Goal: Task Accomplishment & Management: Manage account settings

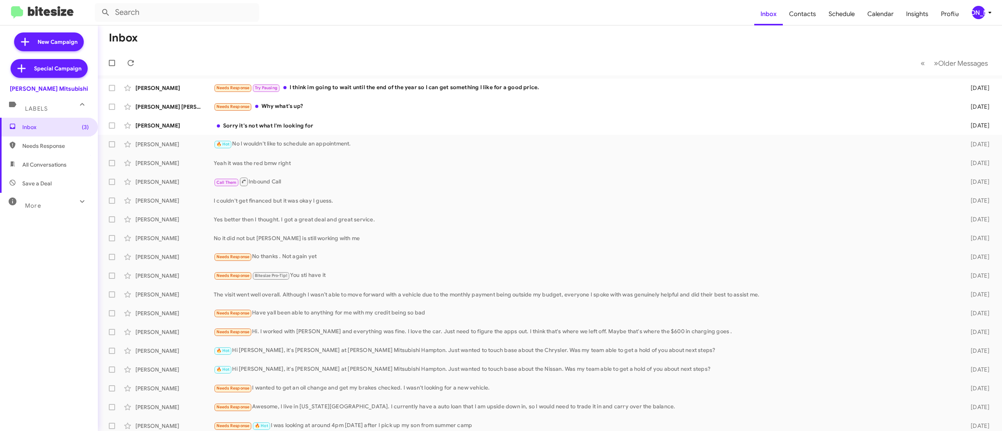
click at [980, 12] on div "[PERSON_NAME]" at bounding box center [977, 12] width 13 height 13
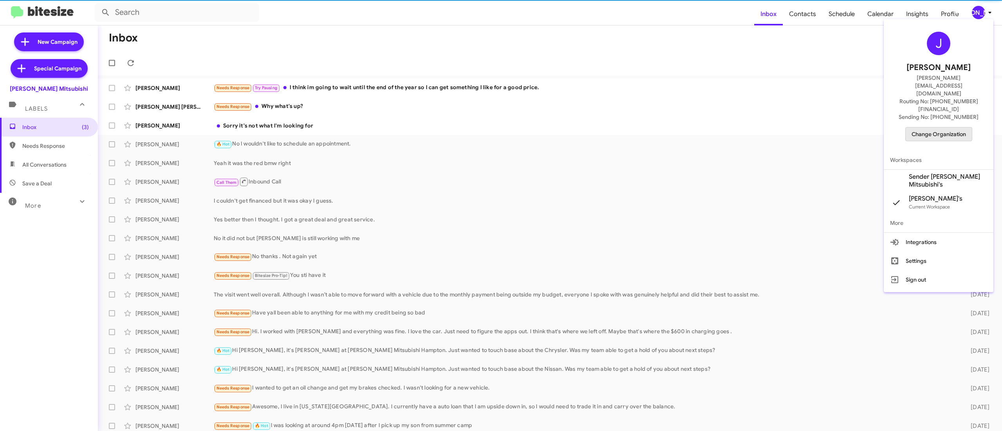
click at [928, 127] on button "Change Organization" at bounding box center [938, 134] width 67 height 14
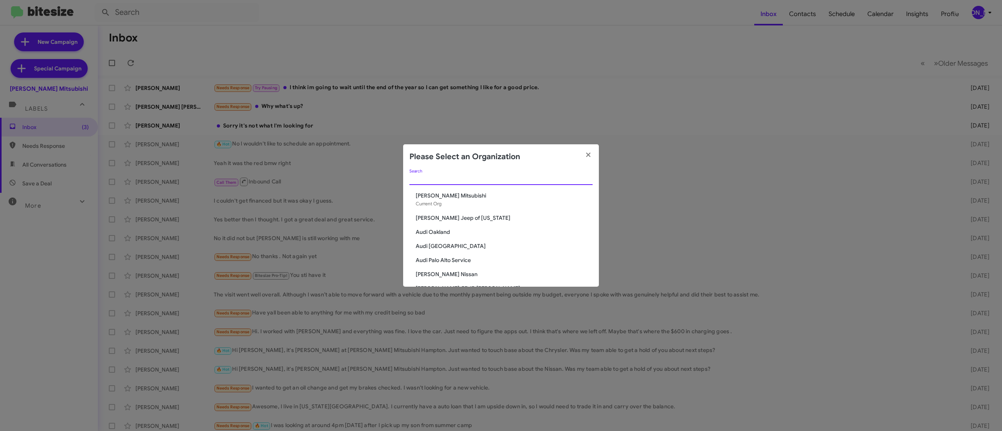
click at [487, 182] on input "Search" at bounding box center [500, 179] width 183 height 6
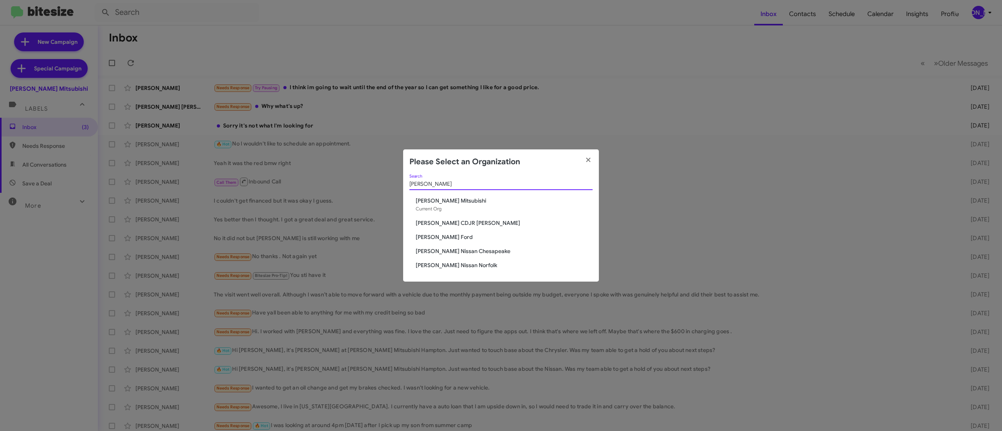
type input "banister"
click at [440, 236] on span "[PERSON_NAME] Ford" at bounding box center [504, 237] width 177 height 8
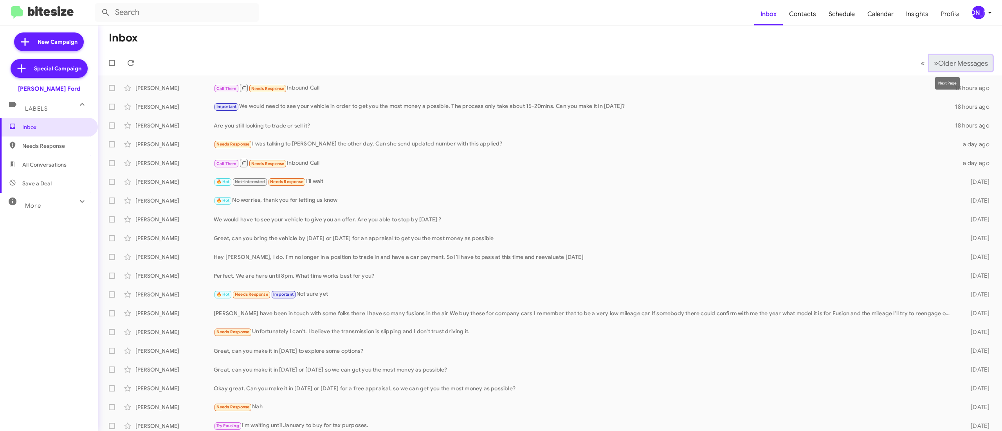
click at [938, 60] on span "Older Messages" at bounding box center [963, 63] width 50 height 9
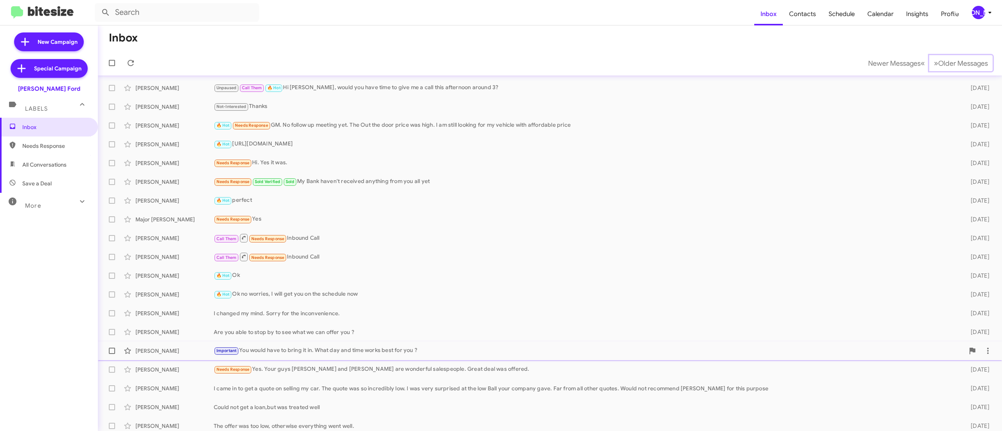
scroll to position [23, 0]
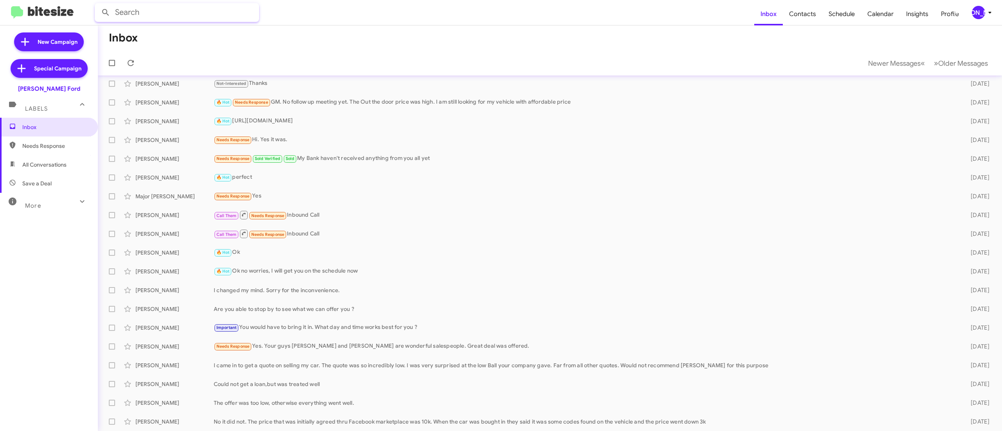
drag, startPoint x: 254, startPoint y: 13, endPoint x: 250, endPoint y: 15, distance: 4.2
click at [252, 15] on input "text" at bounding box center [177, 12] width 164 height 19
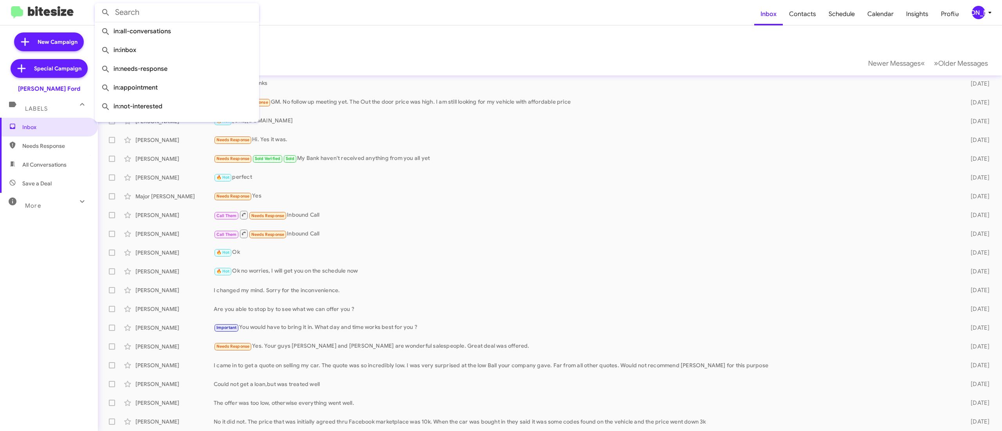
paste input "Jose Gonzalez"
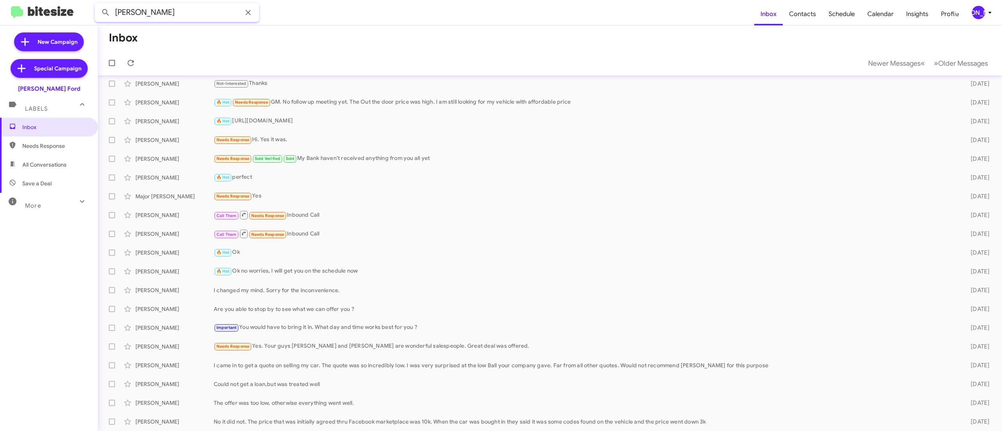
type input "Jose Gonzalez"
click at [98, 5] on button at bounding box center [106, 13] width 16 height 16
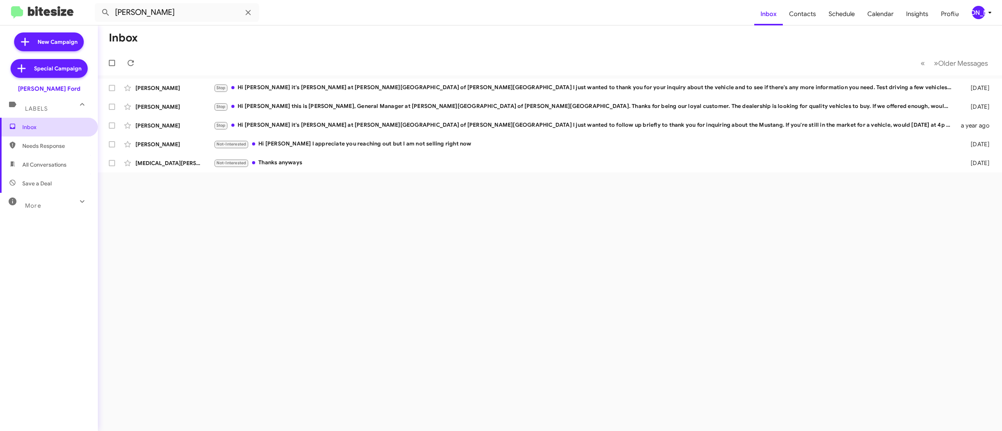
click at [40, 131] on span "Inbox" at bounding box center [49, 127] width 98 height 19
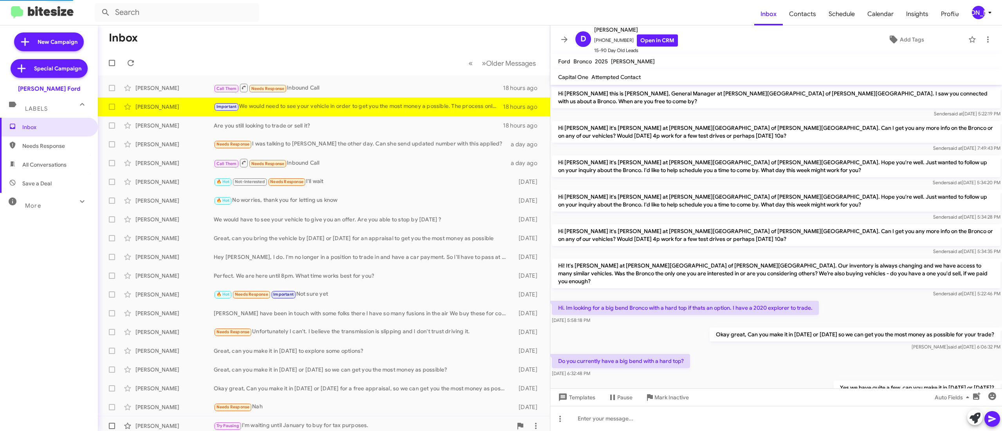
scroll to position [279, 0]
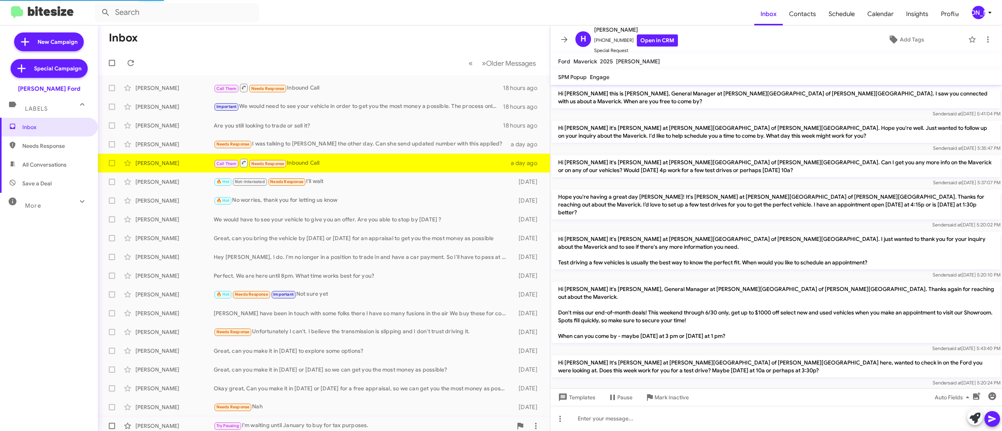
scroll to position [345, 0]
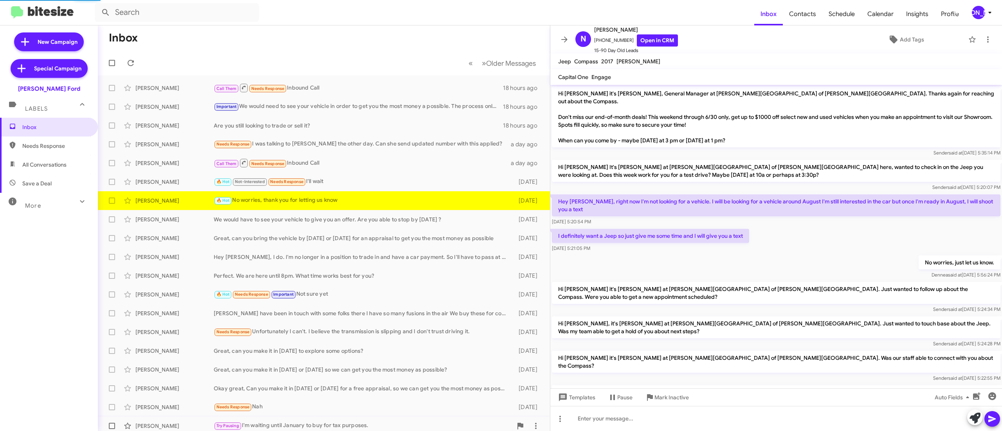
scroll to position [330, 0]
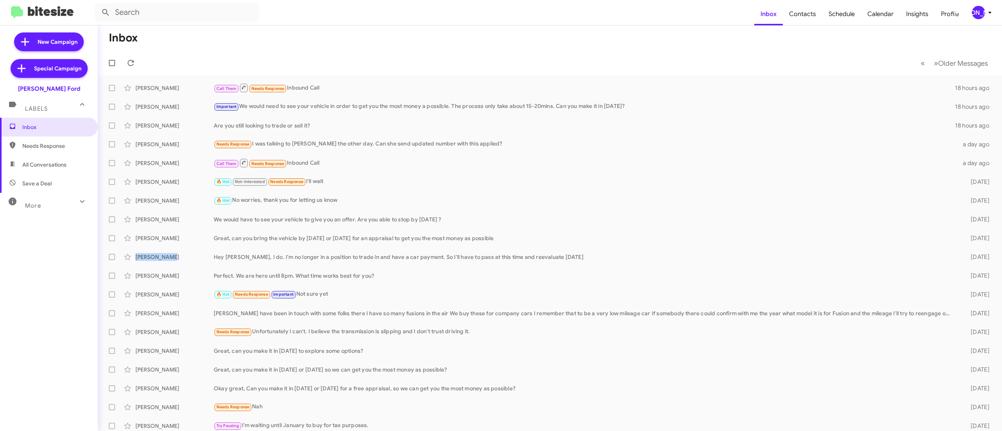
click at [976, 15] on div "[PERSON_NAME]" at bounding box center [977, 12] width 13 height 13
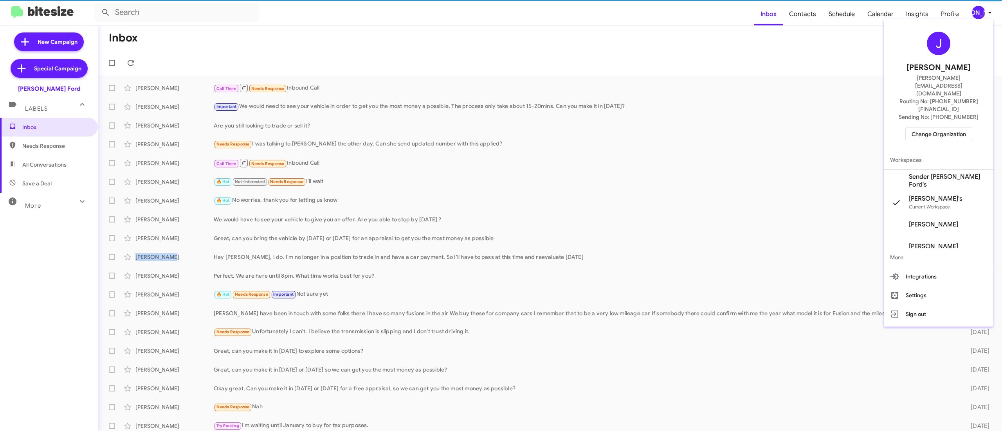
click at [945, 128] on span "Change Organization" at bounding box center [938, 134] width 54 height 13
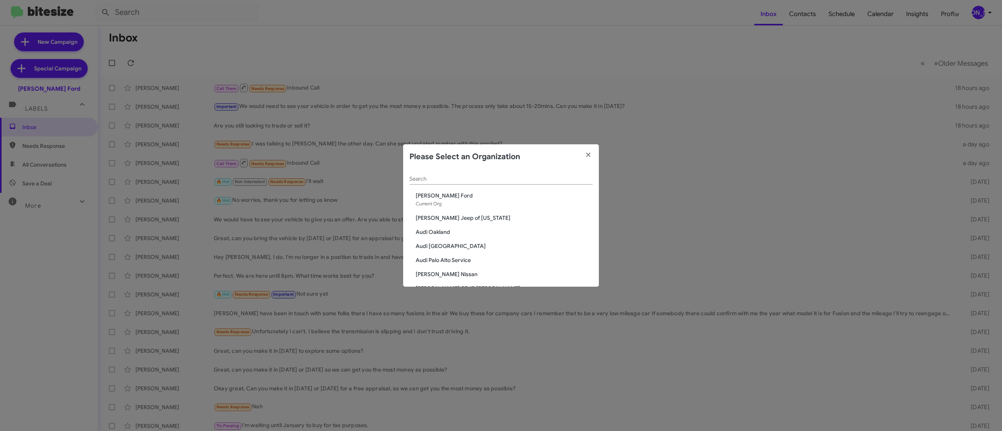
click at [523, 187] on div "Search" at bounding box center [500, 180] width 183 height 22
click at [522, 182] on input "Search" at bounding box center [500, 179] width 183 height 6
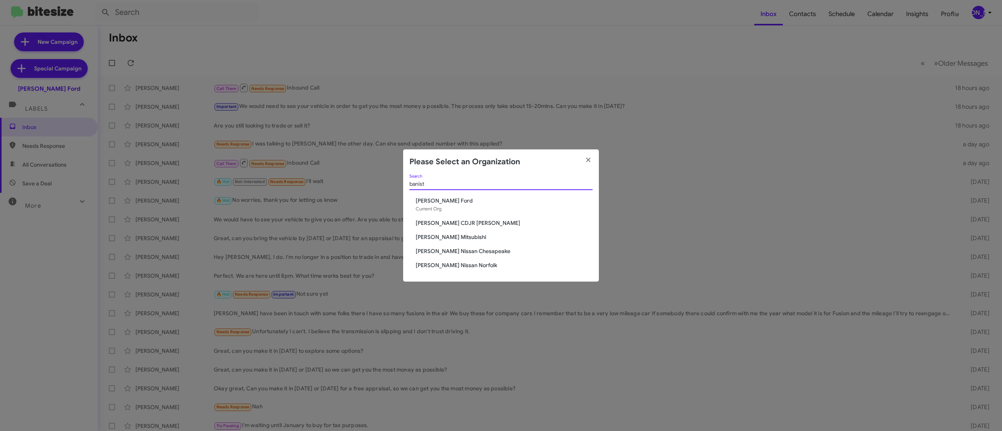
type input "banist"
click at [472, 219] on span "Banister CDJR Hampton" at bounding box center [504, 223] width 177 height 8
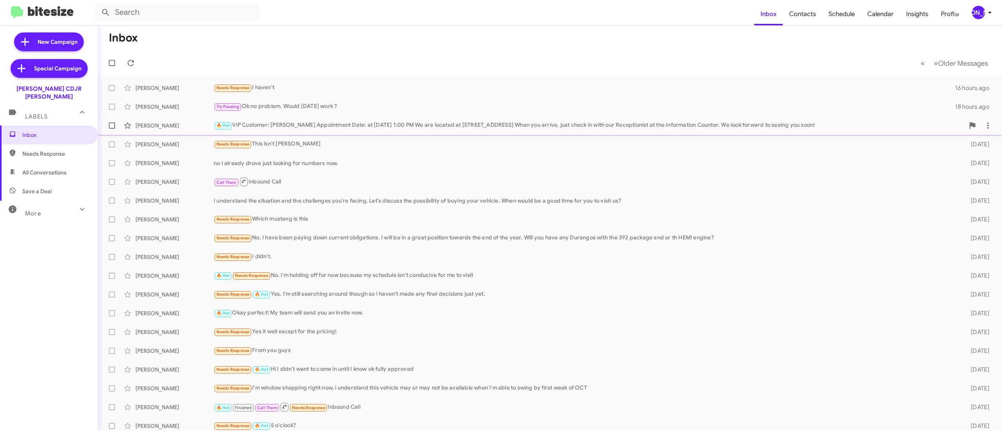
click at [335, 120] on div "[PERSON_NAME] 🔥 Hot VIP Customer: [PERSON_NAME] Appointment Date: at [DATE] 1…" at bounding box center [549, 126] width 891 height 16
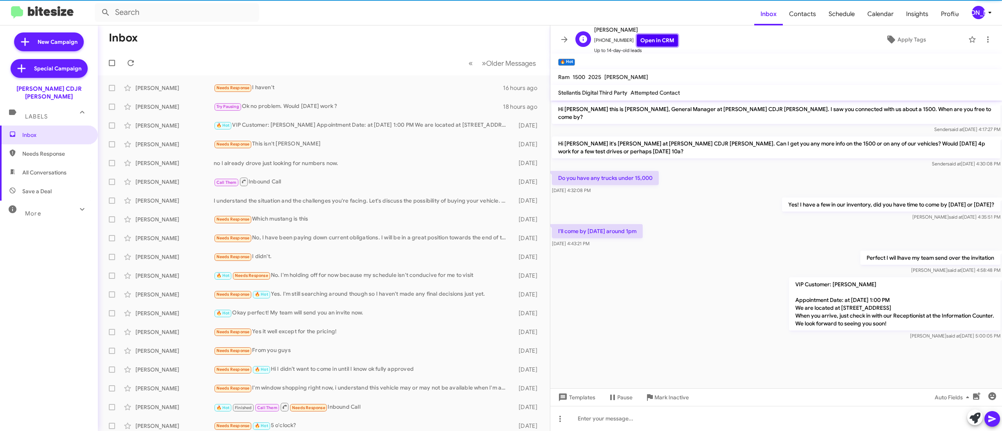
click at [664, 39] on link "Open in CRM" at bounding box center [657, 40] width 41 height 12
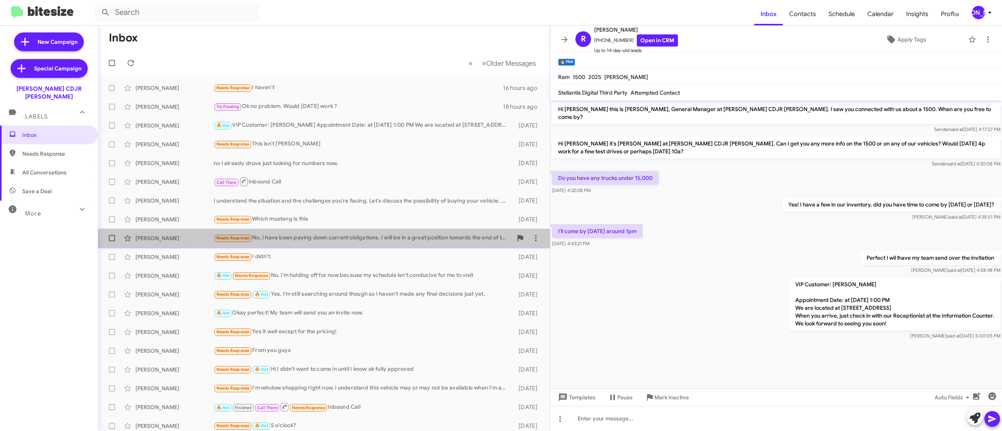
click at [350, 243] on div "Needs Response No, I have been paying down current obligations. I will be in a …" at bounding box center [363, 238] width 299 height 9
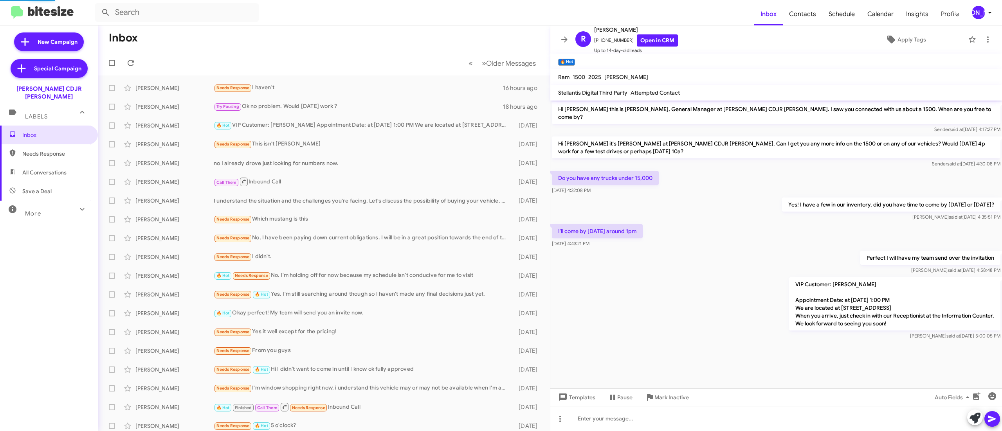
scroll to position [107, 0]
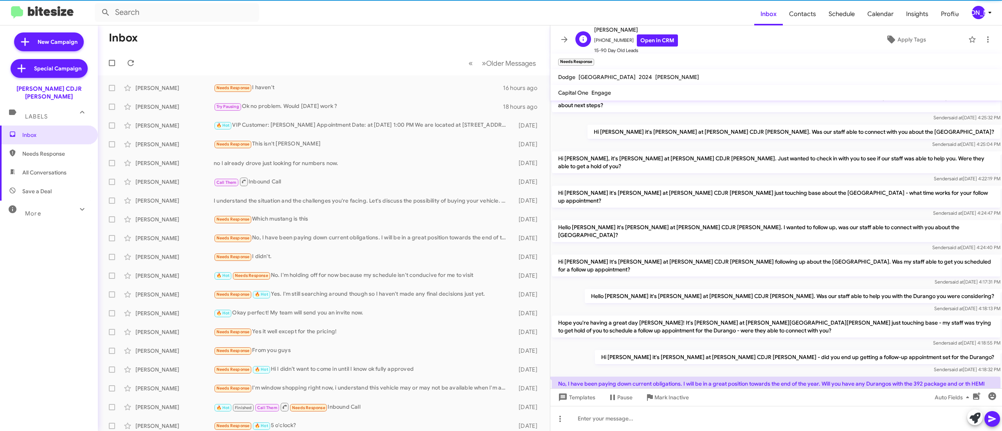
click at [643, 27] on span "Wes Wesson" at bounding box center [636, 29] width 84 height 9
click at [645, 32] on span "Wes Wesson" at bounding box center [636, 29] width 84 height 9
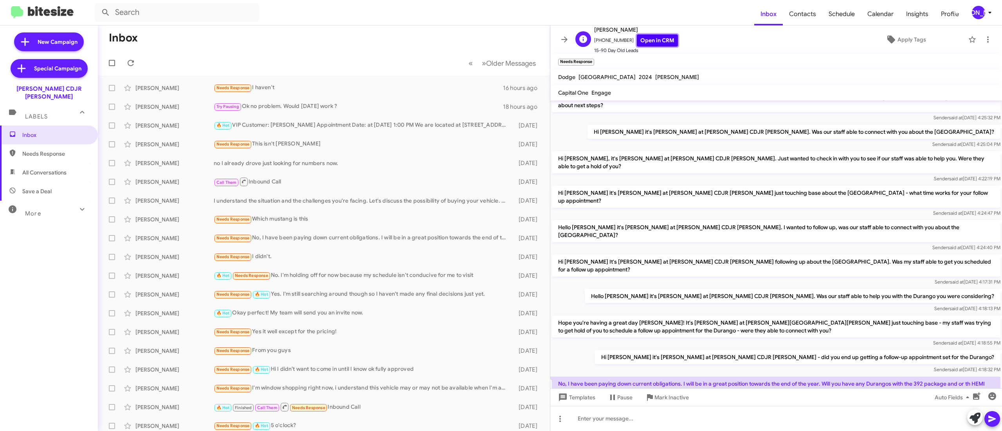
click at [651, 40] on link "Open in CRM" at bounding box center [657, 40] width 41 height 12
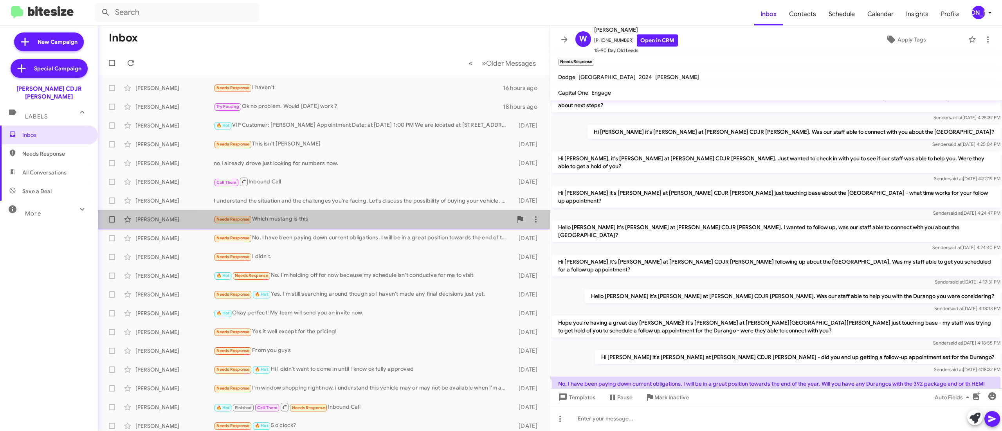
click at [396, 221] on div "Needs Response Which mustang is this" at bounding box center [363, 219] width 299 height 9
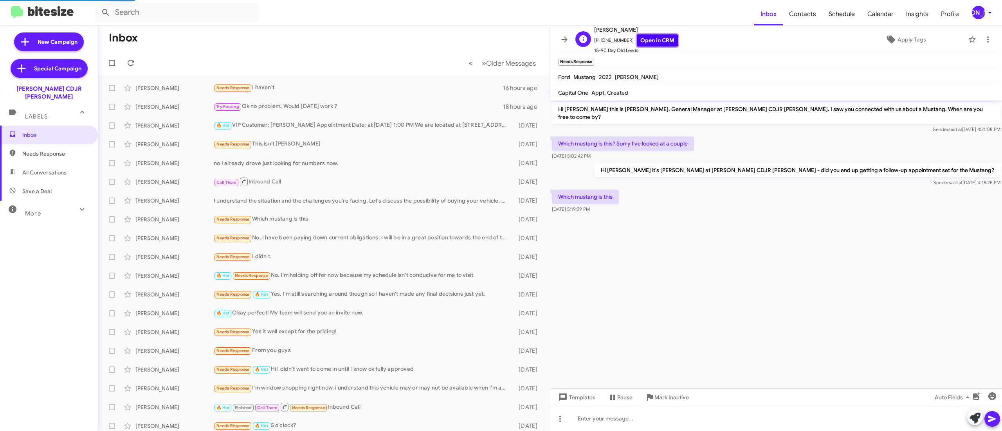
click at [654, 41] on link "Open in CRM" at bounding box center [657, 40] width 41 height 12
click at [310, 193] on div "Robert Williams I understand the situation and the challenges you're facing. Le…" at bounding box center [323, 201] width 439 height 16
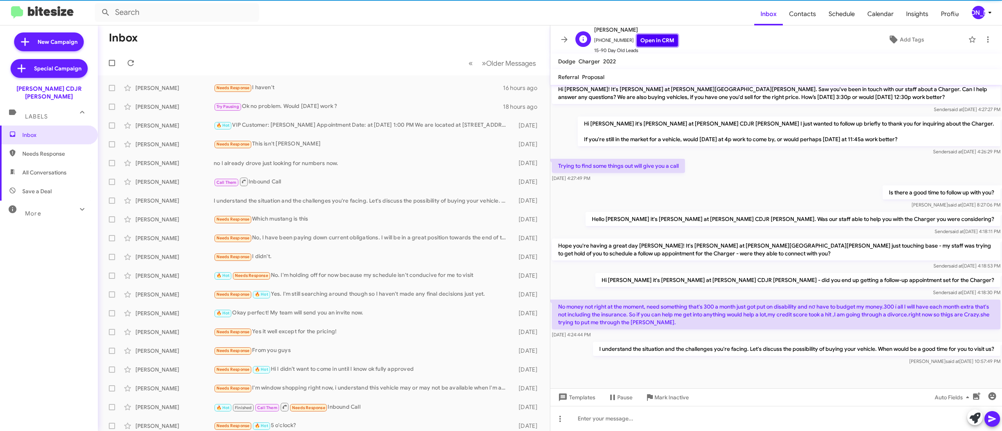
scroll to position [105, 0]
click at [646, 38] on link "Open in CRM" at bounding box center [657, 40] width 41 height 12
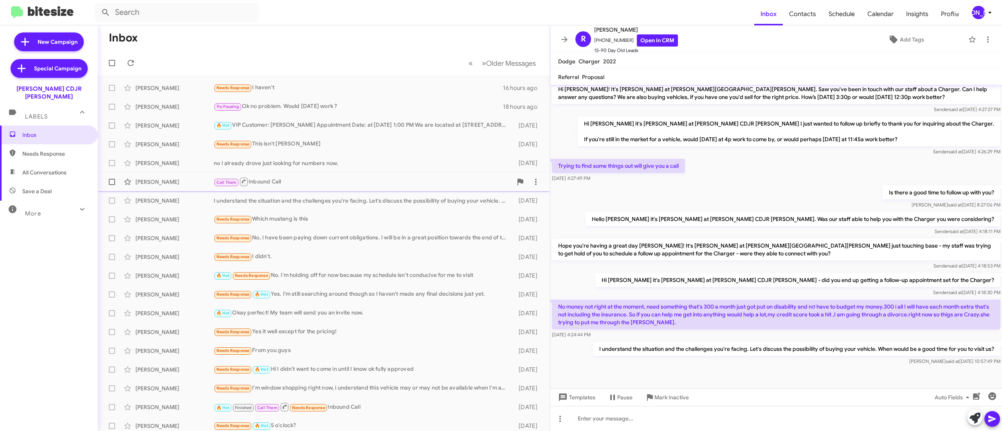
click at [325, 178] on div "Call Them Inbound Call" at bounding box center [363, 182] width 299 height 10
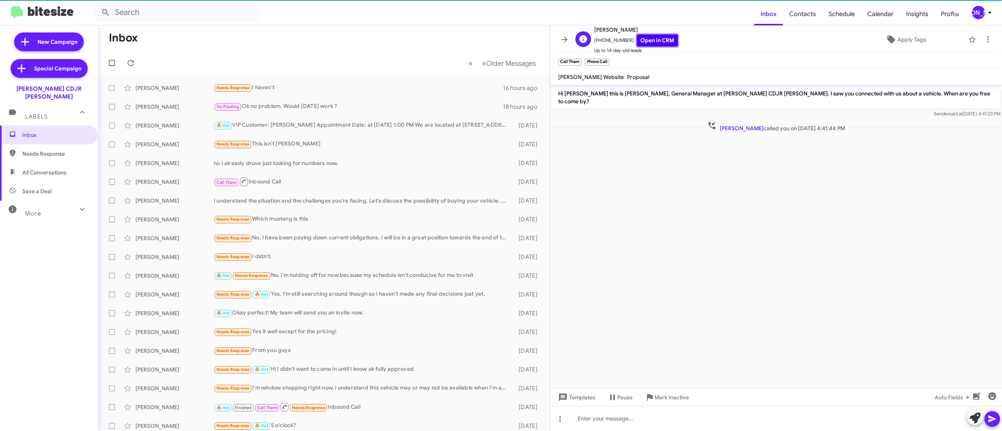
click at [645, 41] on link "Open in CRM" at bounding box center [657, 40] width 41 height 12
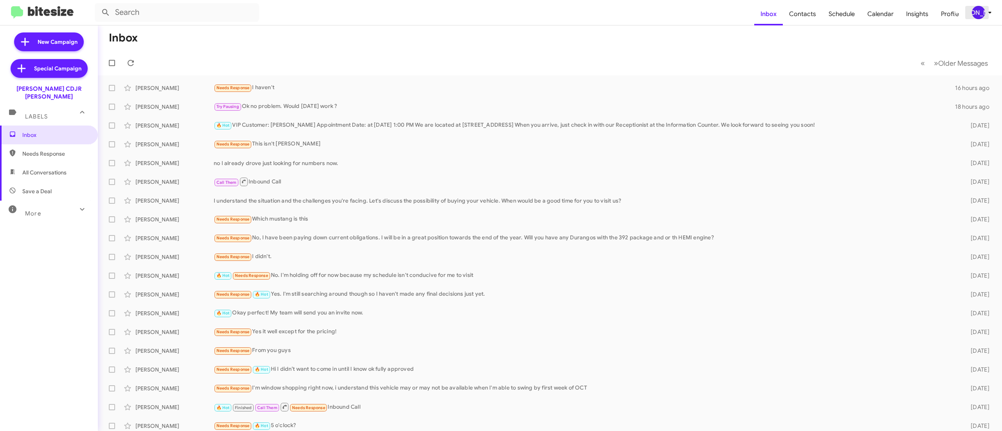
click at [983, 12] on div "[PERSON_NAME]" at bounding box center [977, 12] width 13 height 13
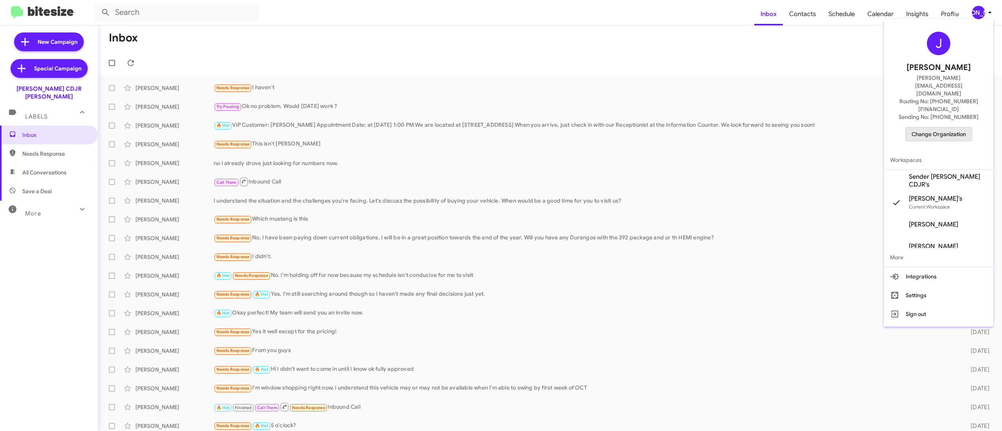
click at [925, 128] on span "Change Organization" at bounding box center [938, 134] width 54 height 13
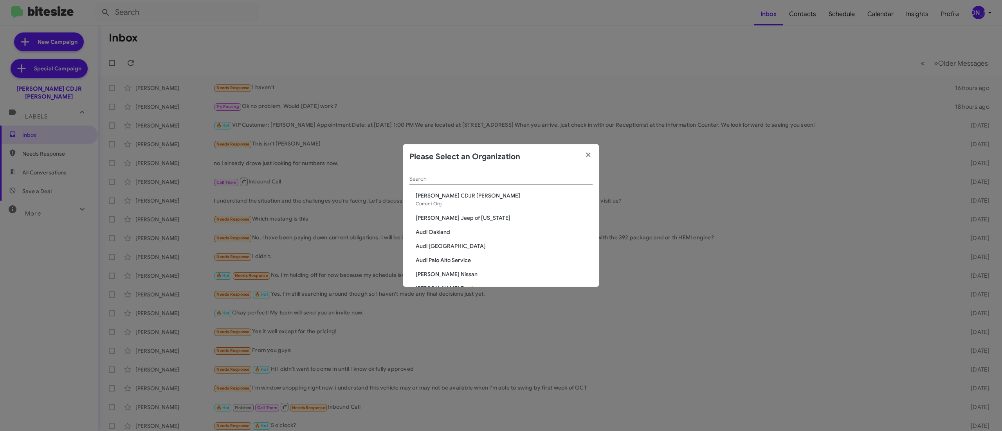
drag, startPoint x: 442, startPoint y: 189, endPoint x: 448, endPoint y: 189, distance: 6.3
click at [448, 189] on div "Search" at bounding box center [500, 180] width 183 height 22
click at [459, 178] on input "Search" at bounding box center [500, 179] width 183 height 6
type input "che"
click at [459, 192] on span "Banister Nissan Chesapeake" at bounding box center [504, 196] width 177 height 8
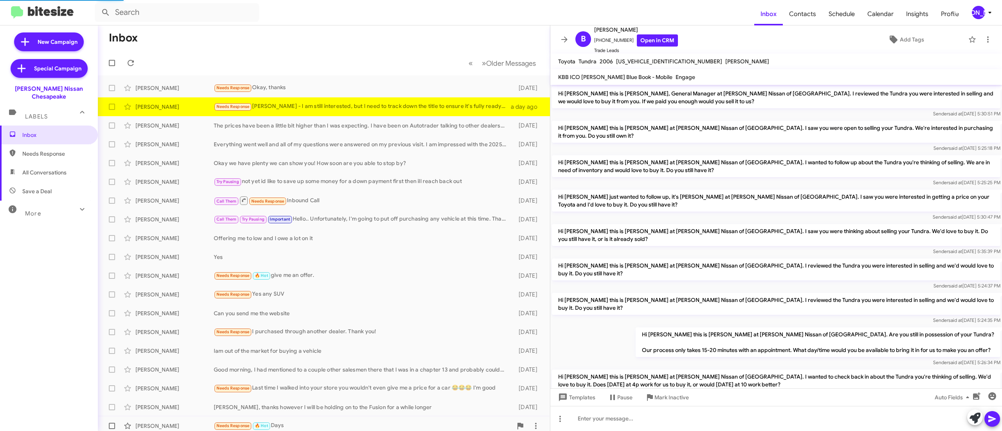
scroll to position [37, 0]
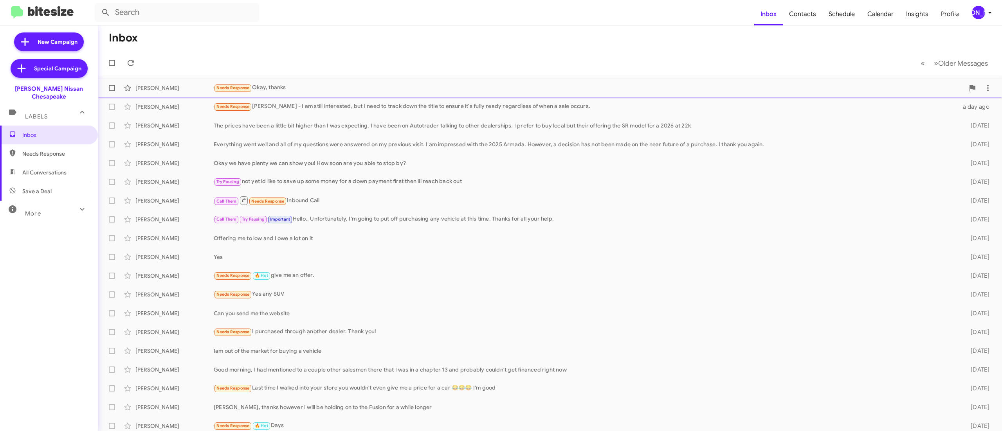
click at [108, 87] on label at bounding box center [112, 88] width 16 height 16
click at [112, 91] on input "checkbox" at bounding box center [112, 91] width 0 height 0
checkbox input "true"
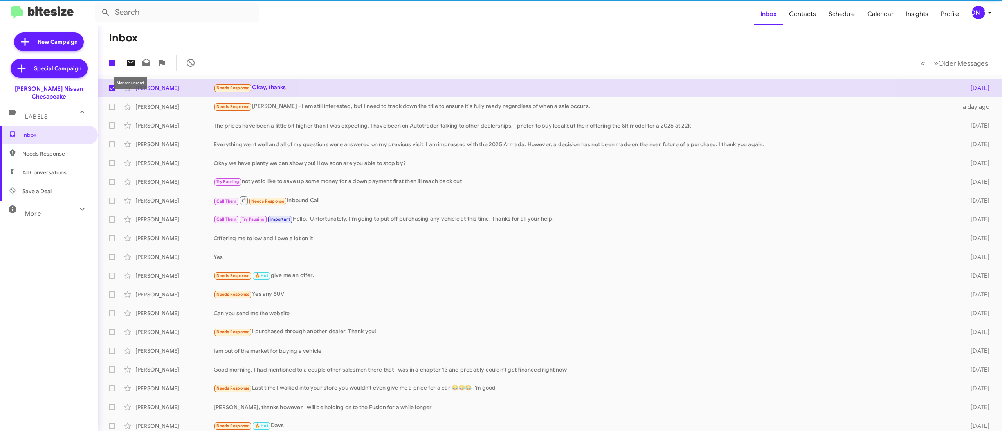
click at [131, 64] on icon at bounding box center [131, 63] width 8 height 6
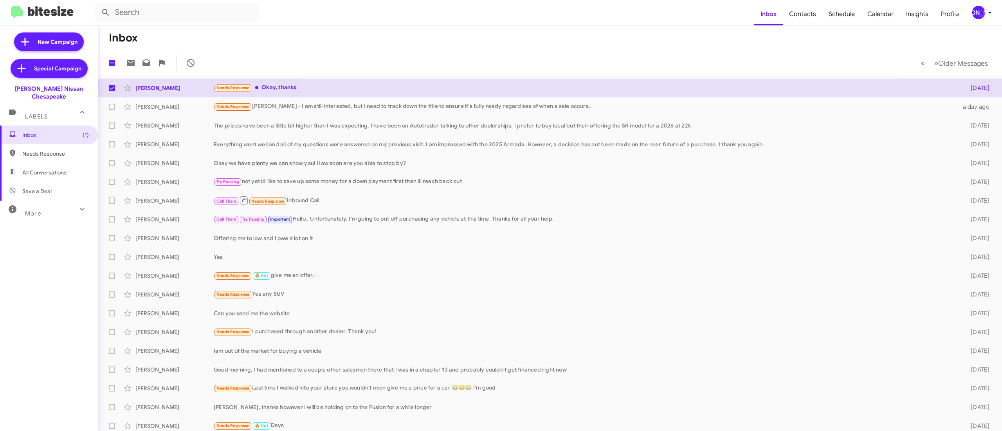
click at [10, 321] on div "Inbox (1) Needs Response All Conversations Save a Deal More Important 🔥 Hot App…" at bounding box center [49, 255] width 98 height 259
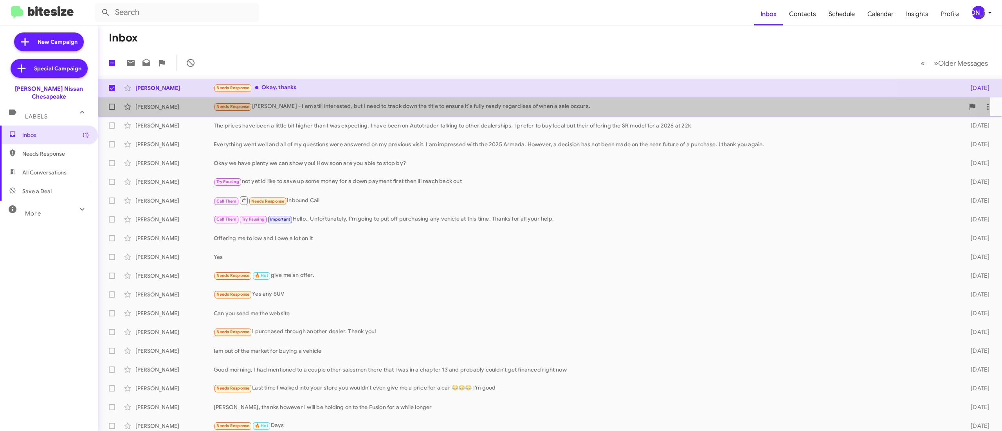
click at [287, 105] on div "Needs Response Brian - I am still interested, but I need to track down the titl…" at bounding box center [589, 106] width 750 height 9
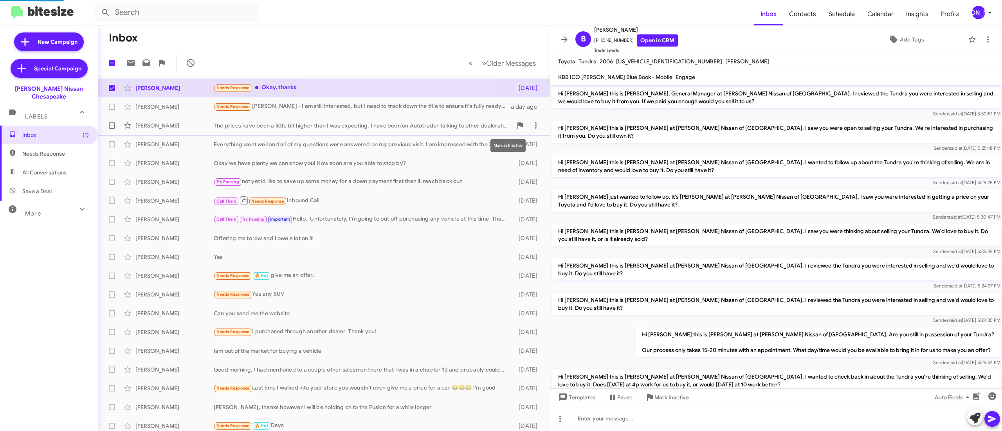
scroll to position [37, 0]
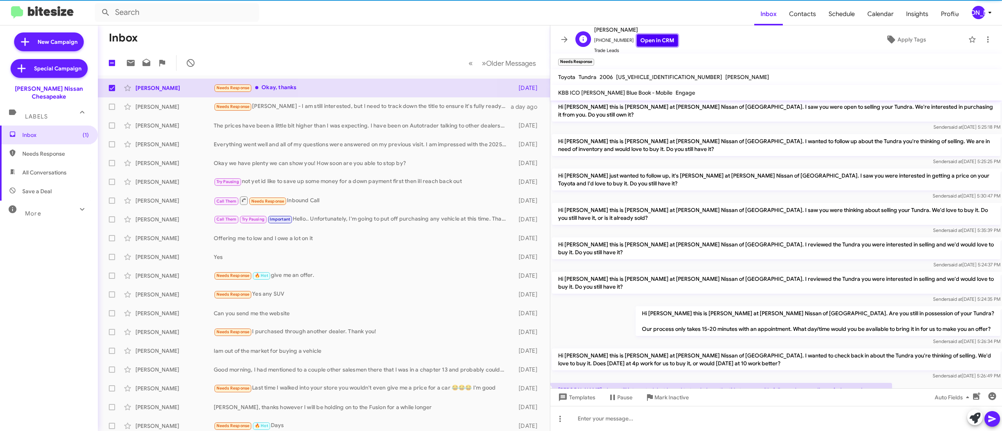
click at [646, 43] on link "Open in CRM" at bounding box center [657, 40] width 41 height 12
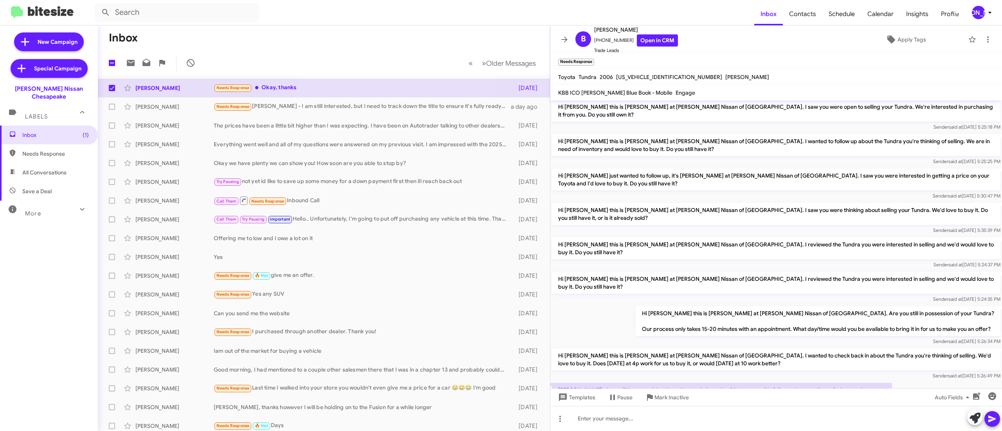
click at [976, 7] on div "[PERSON_NAME]" at bounding box center [977, 12] width 13 height 13
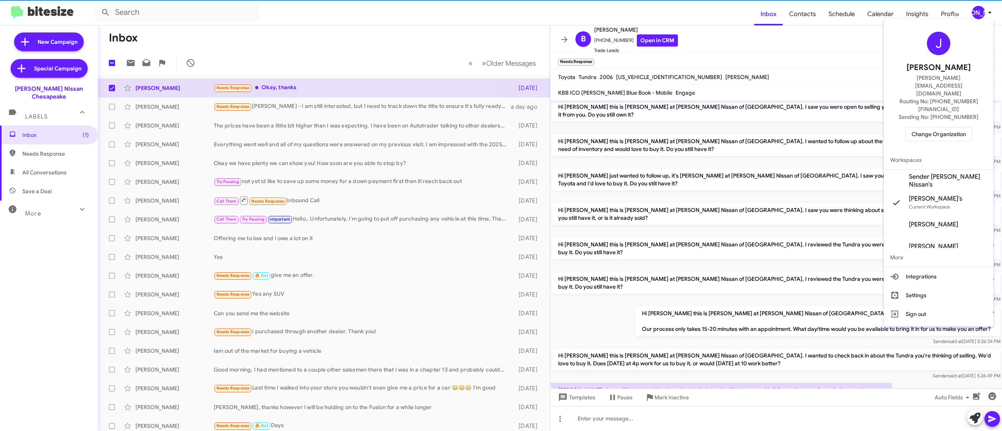
click at [933, 128] on span "Change Organization" at bounding box center [938, 134] width 54 height 13
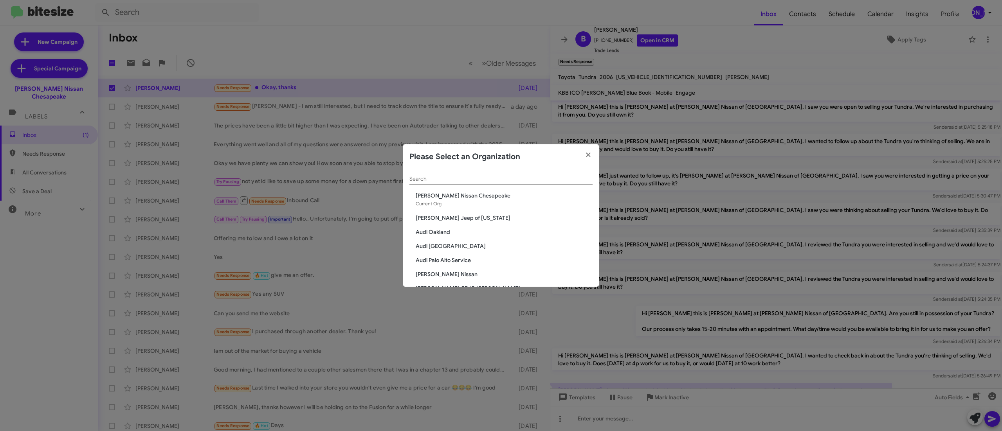
click at [491, 181] on input "Search" at bounding box center [500, 179] width 183 height 6
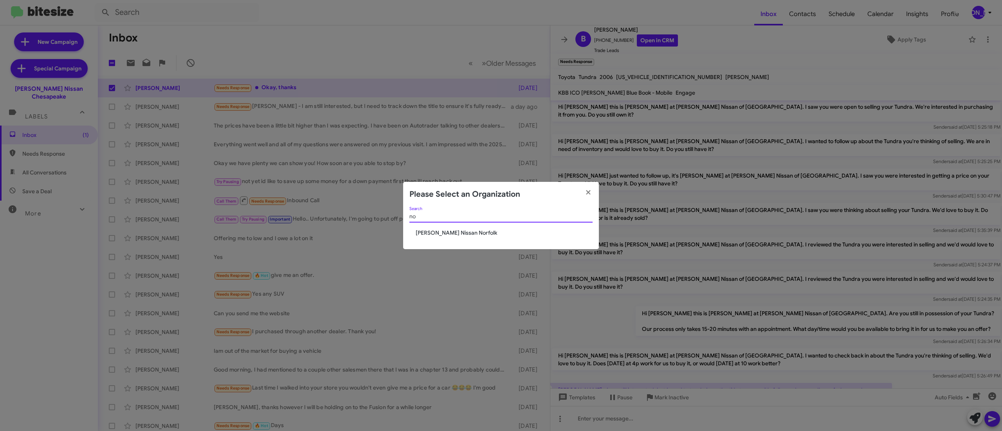
type input "n"
type input "nor"
click at [451, 229] on span "[PERSON_NAME] Nissan Norfolk" at bounding box center [504, 233] width 177 height 8
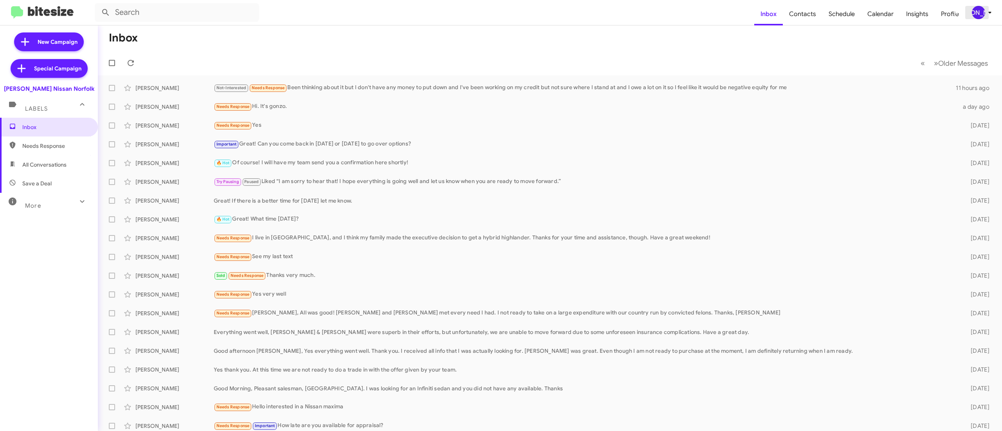
click at [985, 9] on icon at bounding box center [989, 12] width 9 height 9
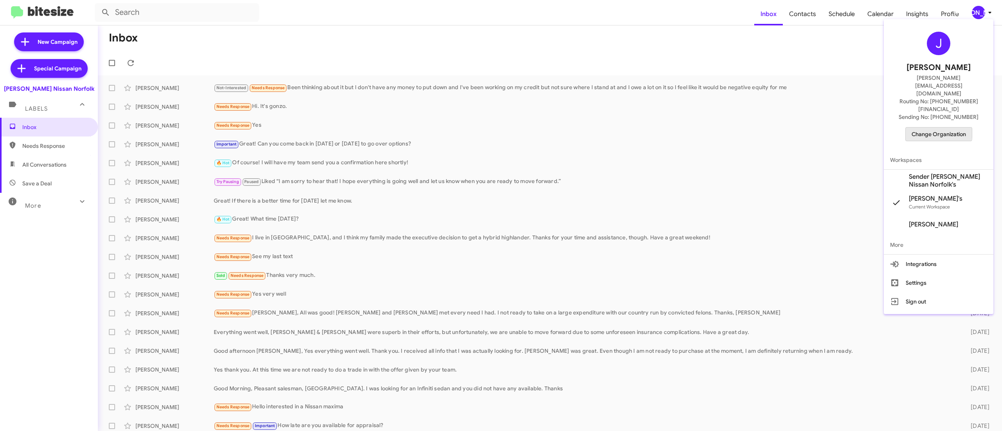
click at [921, 128] on span "Change Organization" at bounding box center [938, 134] width 54 height 13
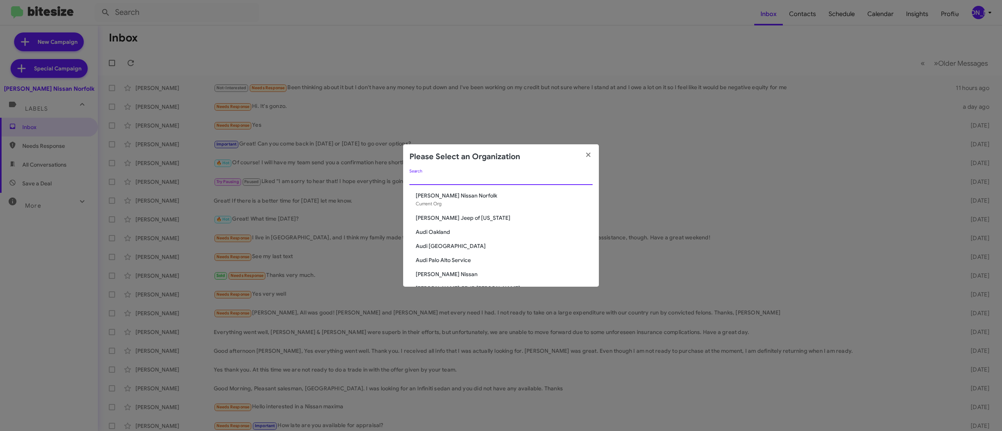
click at [527, 179] on input "Search" at bounding box center [500, 179] width 183 height 6
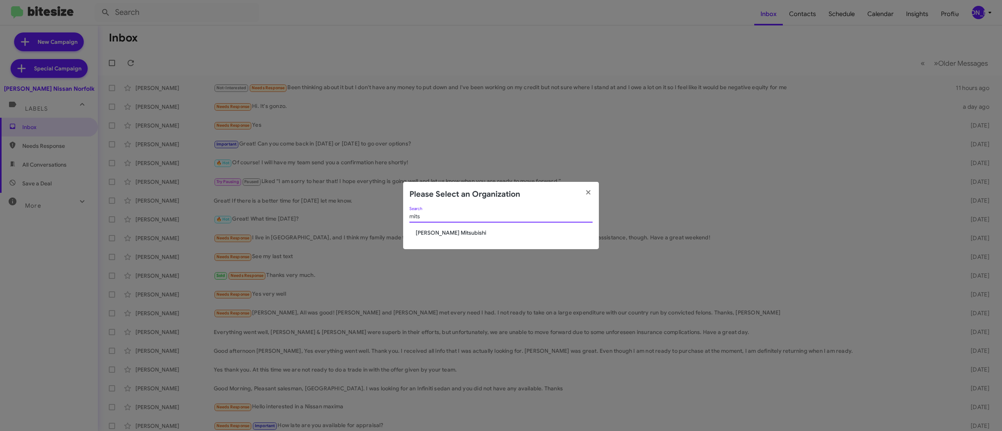
type input "mits"
click at [451, 231] on span "[PERSON_NAME] Mitsubishi" at bounding box center [504, 233] width 177 height 8
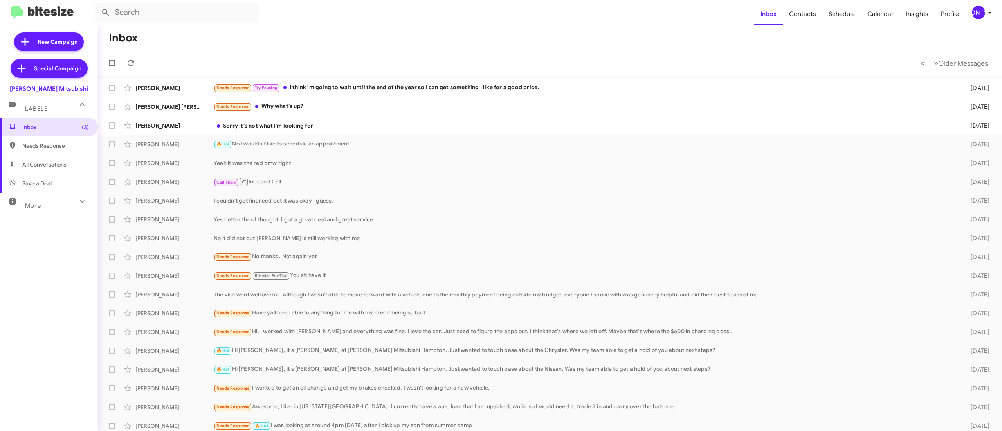
drag, startPoint x: 768, startPoint y: 41, endPoint x: 848, endPoint y: 29, distance: 81.4
click at [848, 29] on mat-toolbar-row "Inbox" at bounding box center [550, 37] width 904 height 25
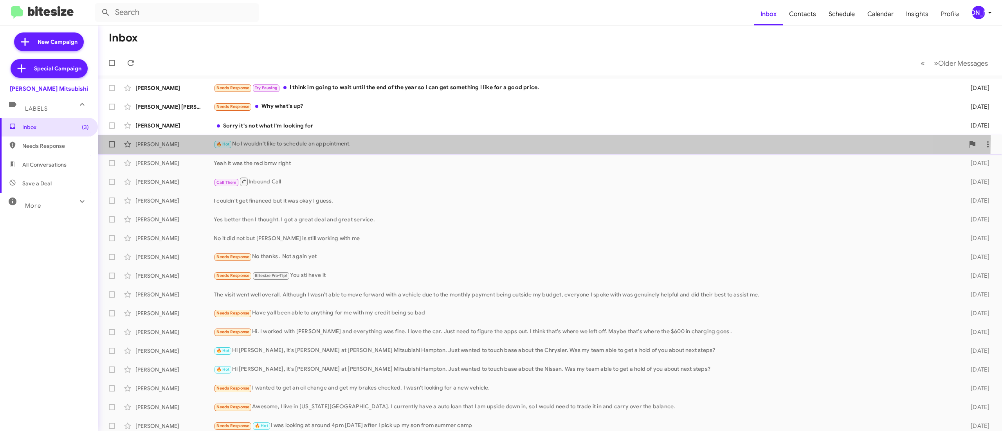
click at [365, 139] on div "[PERSON_NAME] 🔥 Hot No I wouldn't like to schedule an appointment. [DATE]" at bounding box center [549, 145] width 891 height 16
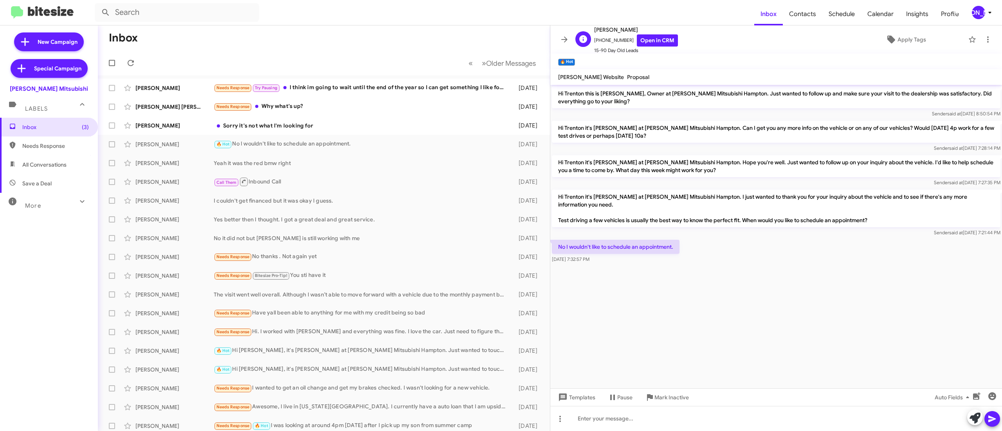
click at [648, 47] on span "15-90 Day Old Leads" at bounding box center [636, 51] width 84 height 8
click at [654, 36] on link "Open in CRM" at bounding box center [657, 40] width 41 height 12
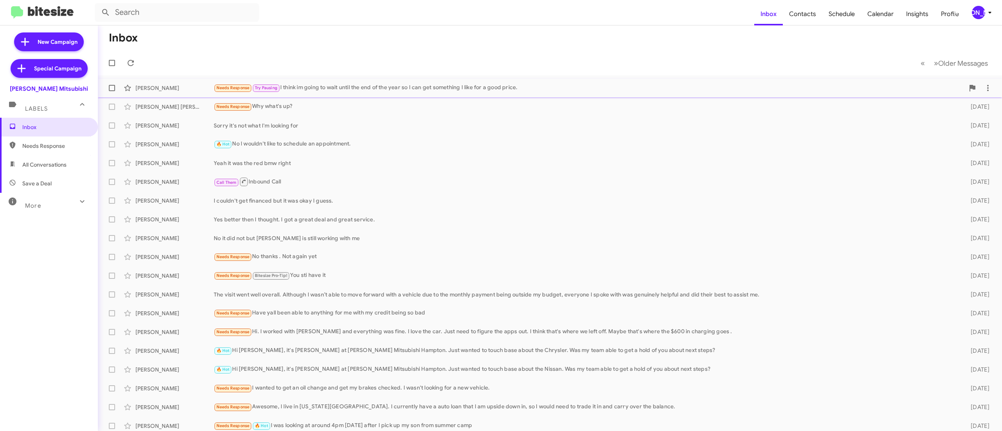
click at [110, 88] on span at bounding box center [112, 88] width 6 height 6
click at [112, 91] on input "checkbox" at bounding box center [112, 91] width 0 height 0
checkbox input "true"
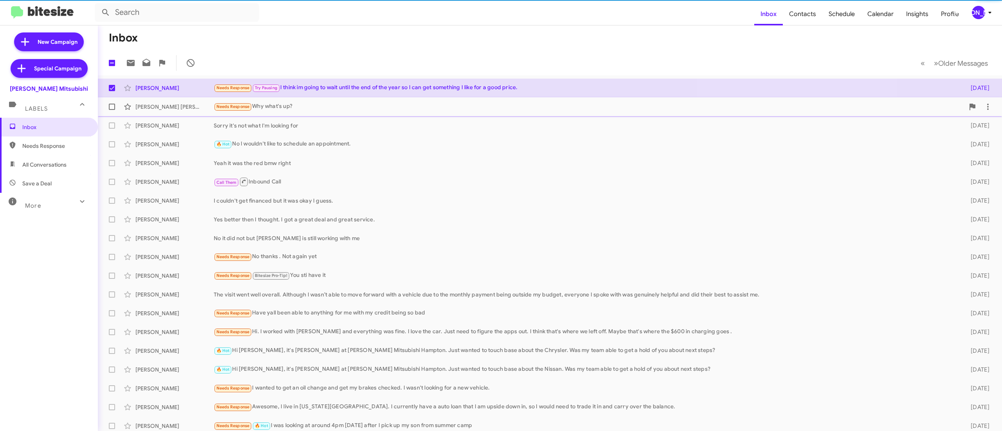
click at [108, 106] on label at bounding box center [112, 107] width 16 height 16
click at [112, 110] on input "checkbox" at bounding box center [112, 110] width 0 height 0
checkbox input "true"
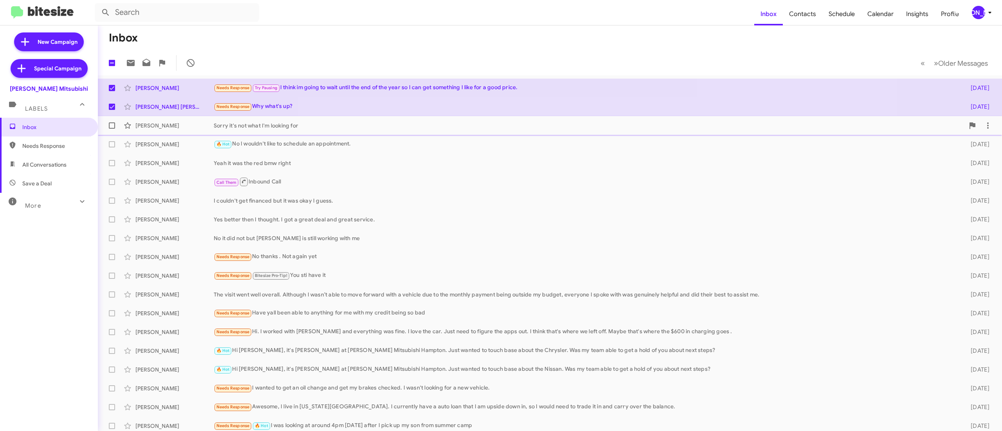
click at [113, 124] on span at bounding box center [112, 125] width 6 height 6
click at [112, 129] on input "checkbox" at bounding box center [112, 129] width 0 height 0
checkbox input "true"
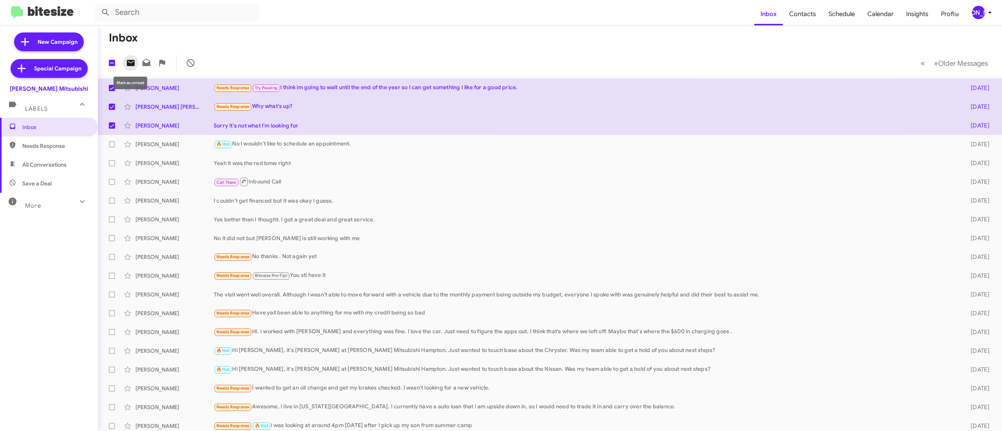
click at [126, 63] on icon at bounding box center [130, 62] width 9 height 9
